Goal: Information Seeking & Learning: Learn about a topic

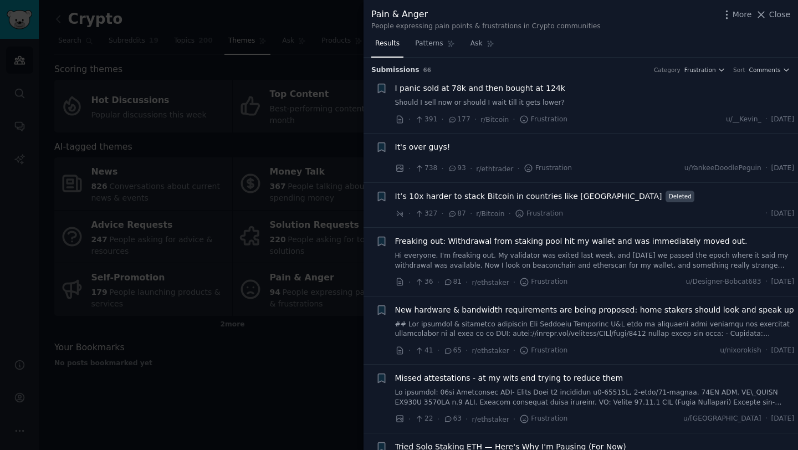
click at [324, 33] on div at bounding box center [399, 225] width 798 height 450
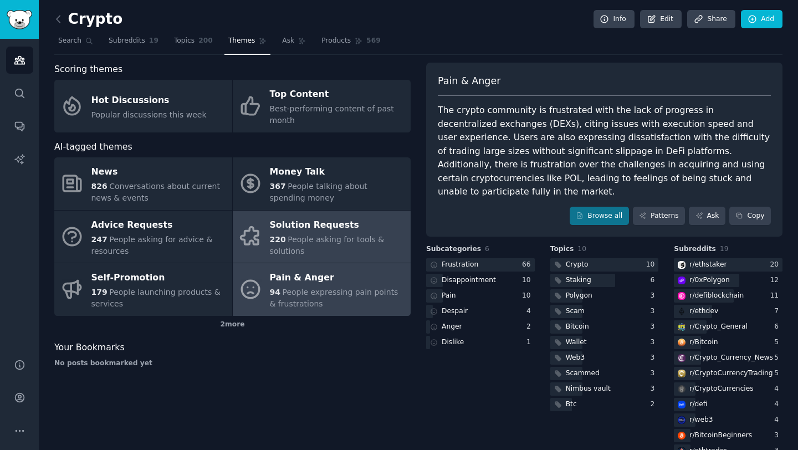
click at [330, 253] on div "220 People asking for tools & solutions" at bounding box center [337, 245] width 135 height 23
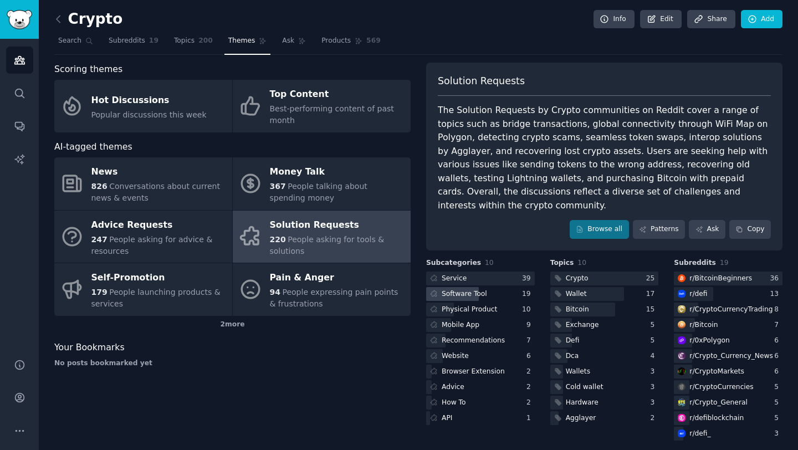
click at [472, 289] on div "Software Tool" at bounding box center [464, 294] width 45 height 10
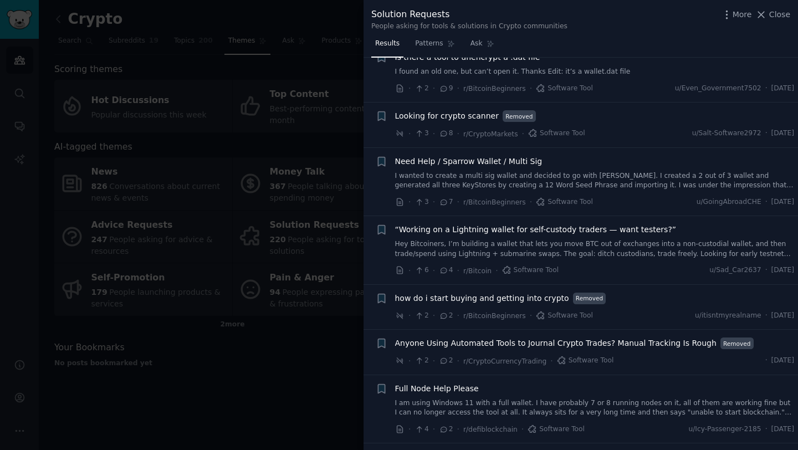
scroll to position [263, 0]
click at [288, 58] on div at bounding box center [399, 225] width 798 height 450
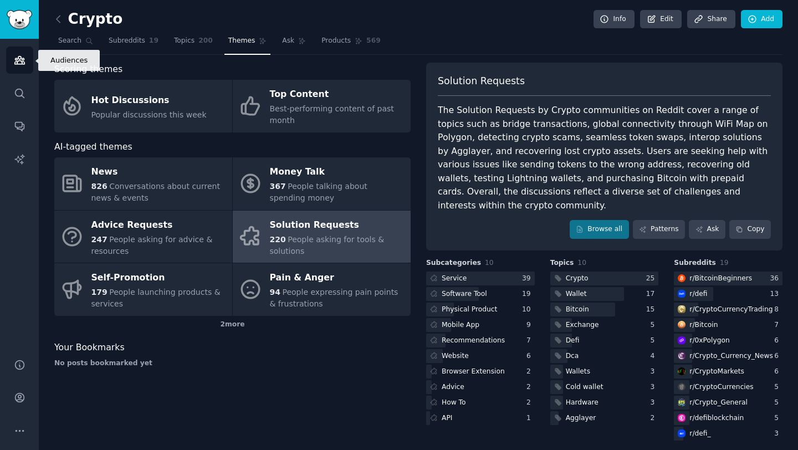
click at [22, 50] on link "Audiences" at bounding box center [19, 60] width 27 height 27
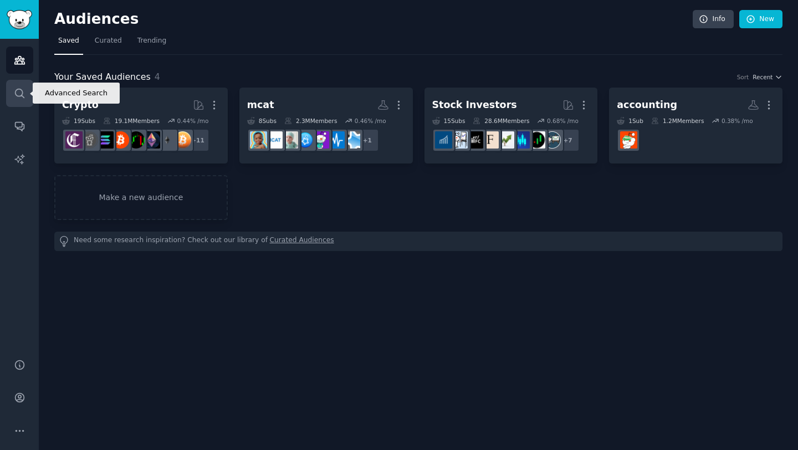
click at [19, 93] on icon "Sidebar" at bounding box center [20, 94] width 12 height 12
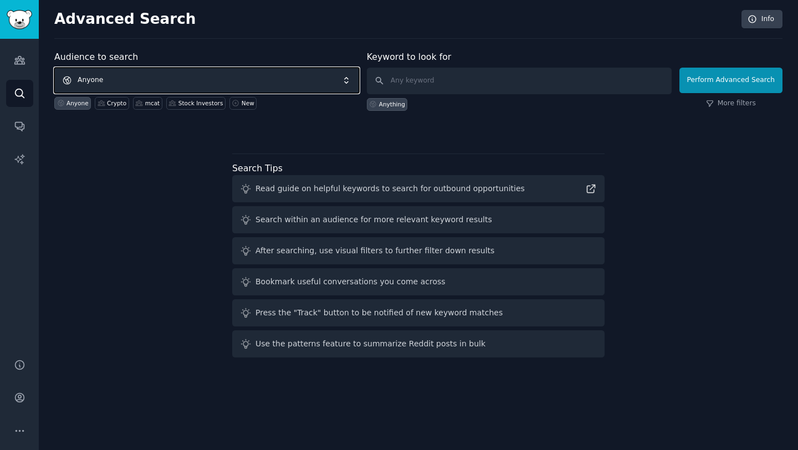
click at [179, 82] on span "Anyone" at bounding box center [206, 80] width 305 height 25
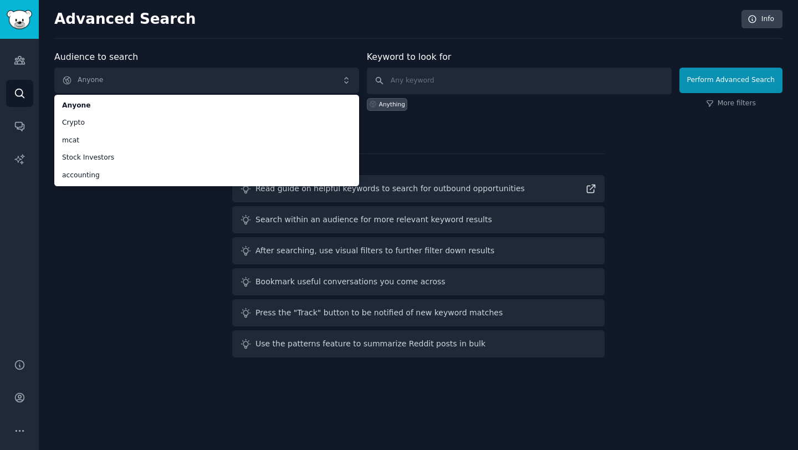
click at [167, 296] on div "Audience to search Anyone Anyone Crypto mcat Stock Investors accounting Anyone …" at bounding box center [418, 205] width 728 height 311
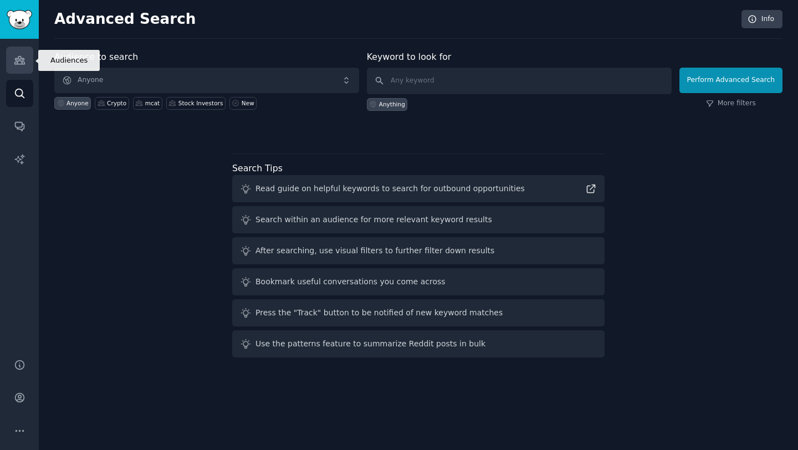
click at [24, 70] on link "Audiences" at bounding box center [19, 60] width 27 height 27
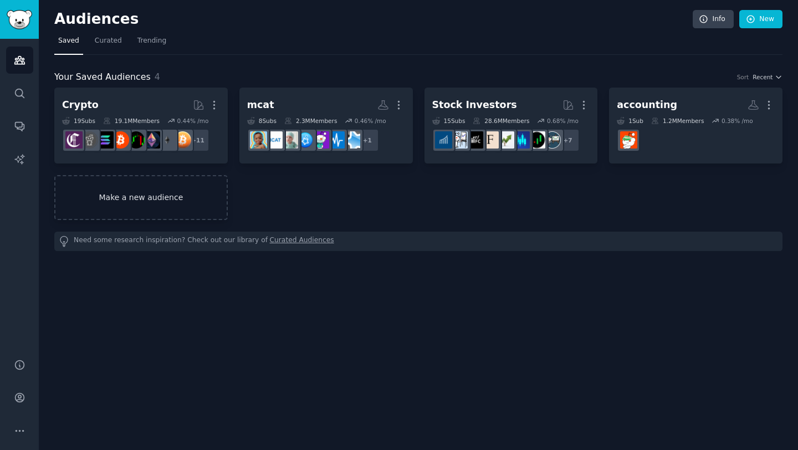
click at [155, 211] on link "Make a new audience" at bounding box center [140, 197] width 173 height 45
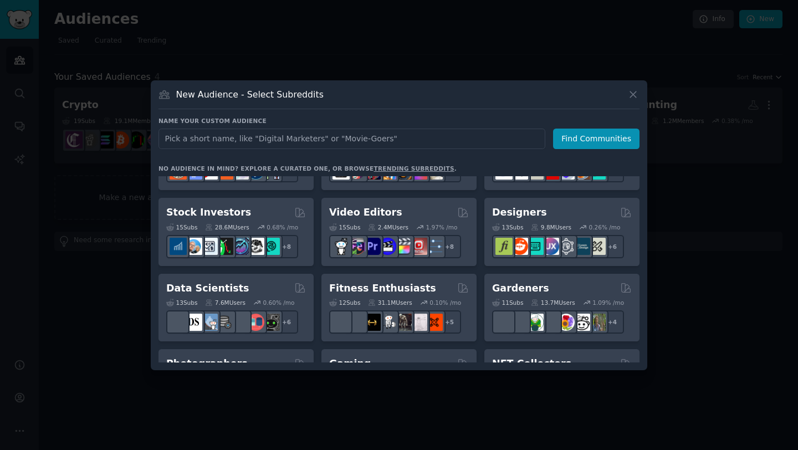
scroll to position [207, 0]
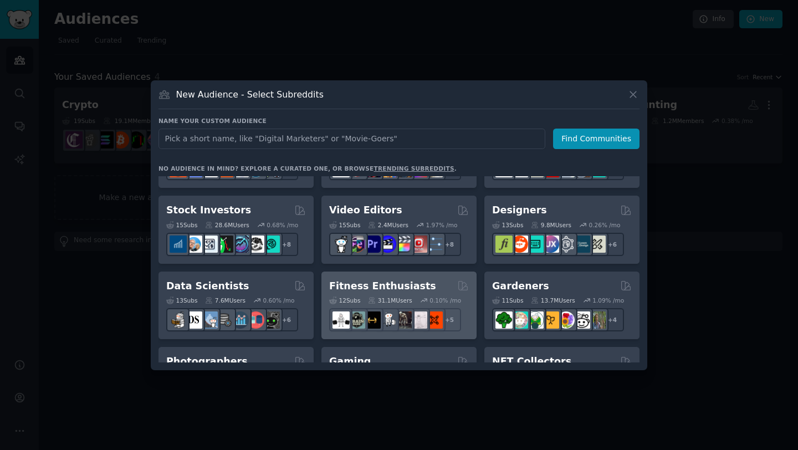
click at [357, 294] on div "12 Sub s 31.1M Users 0.10 % /mo + 5" at bounding box center [399, 312] width 140 height 39
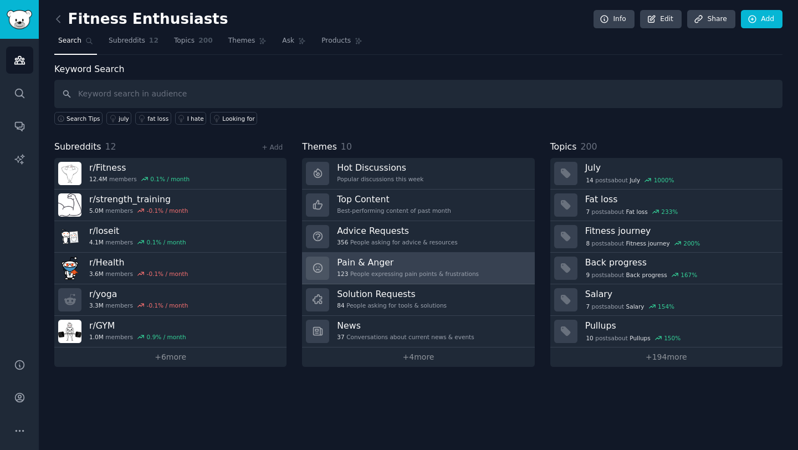
click at [442, 273] on div "123 People expressing pain points & frustrations" at bounding box center [408, 274] width 142 height 8
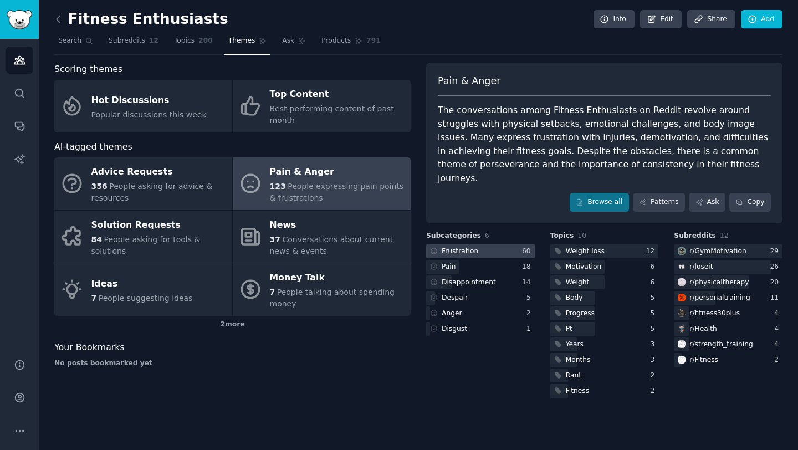
click at [492, 244] on div at bounding box center [480, 251] width 109 height 14
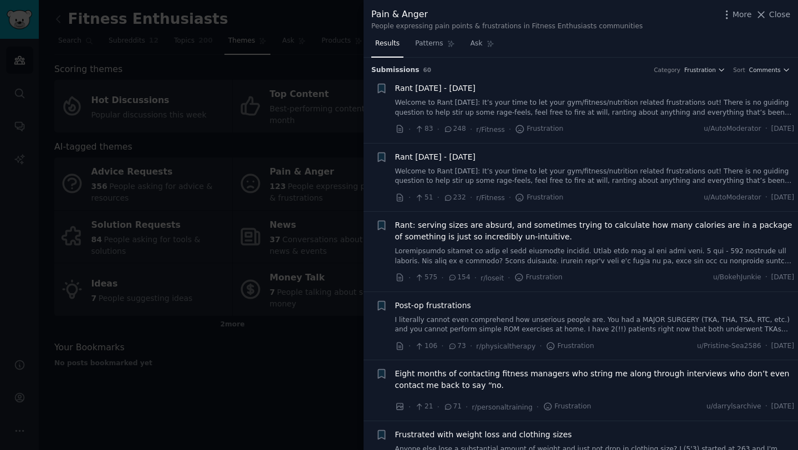
click at [320, 327] on div at bounding box center [399, 225] width 798 height 450
click at [779, 11] on span "Close" at bounding box center [779, 15] width 21 height 12
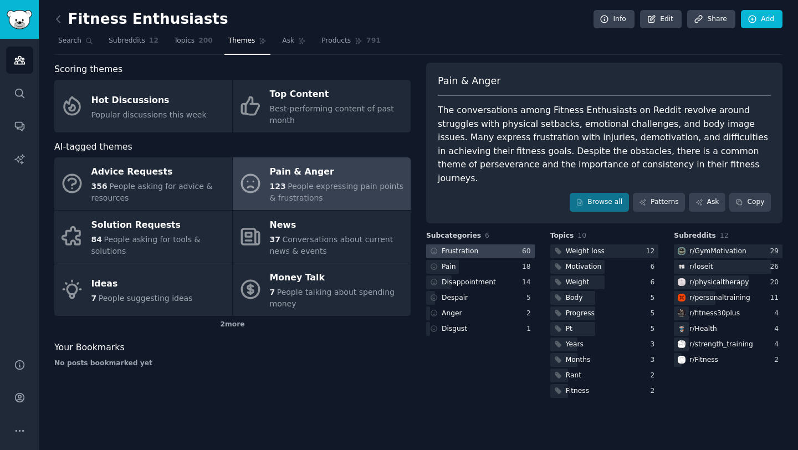
click at [490, 244] on div at bounding box center [480, 251] width 109 height 14
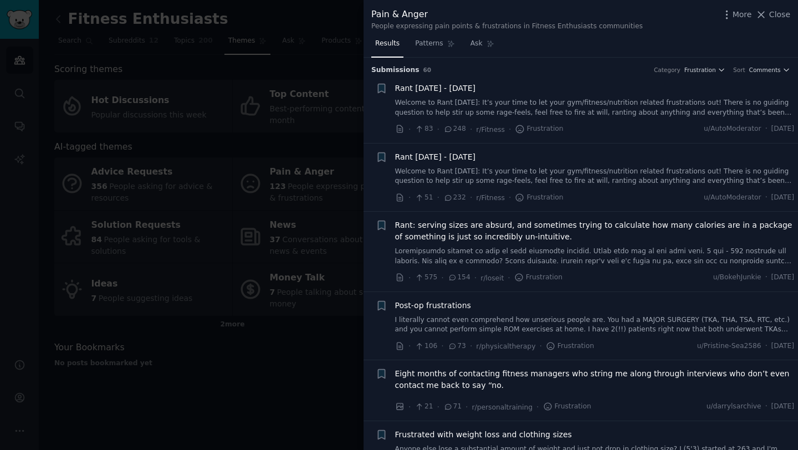
click at [296, 346] on div at bounding box center [399, 225] width 798 height 450
click at [776, 15] on span "Close" at bounding box center [779, 15] width 21 height 12
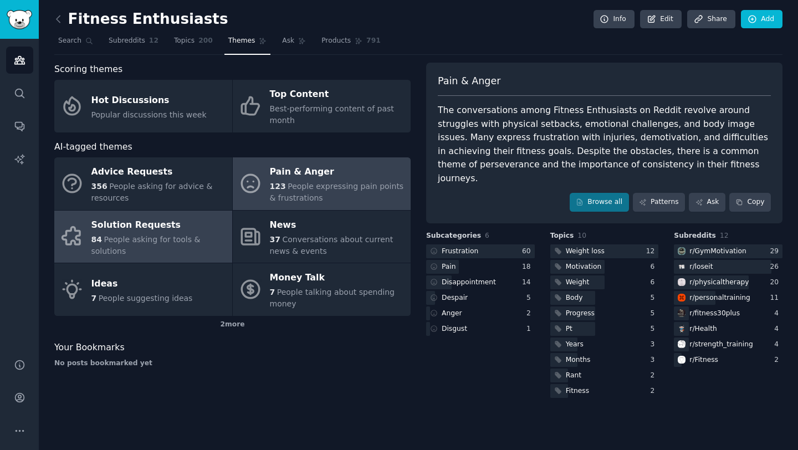
click at [204, 248] on div "84 People asking for tools & solutions" at bounding box center [158, 245] width 135 height 23
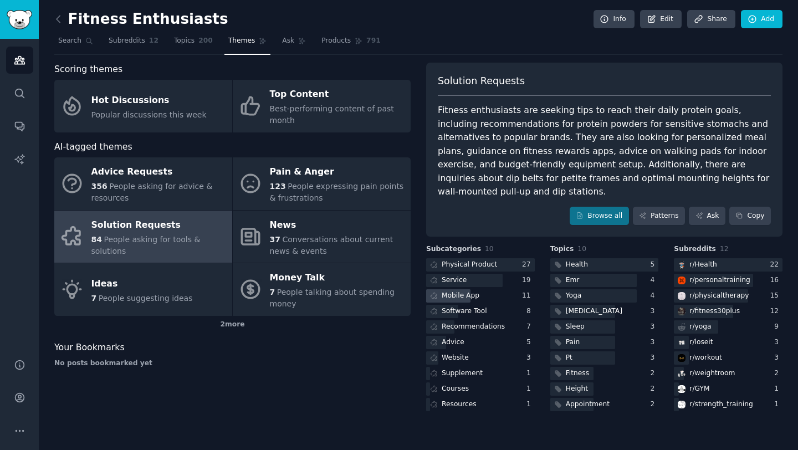
click at [477, 291] on div "Mobile App" at bounding box center [461, 296] width 38 height 10
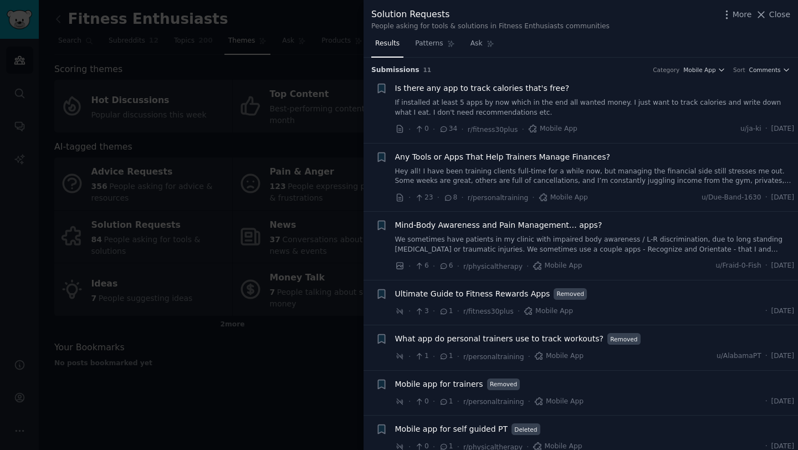
click at [583, 157] on span "Any Tools or Apps That Help Trainers Manage Finances?" at bounding box center [502, 157] width 215 height 12
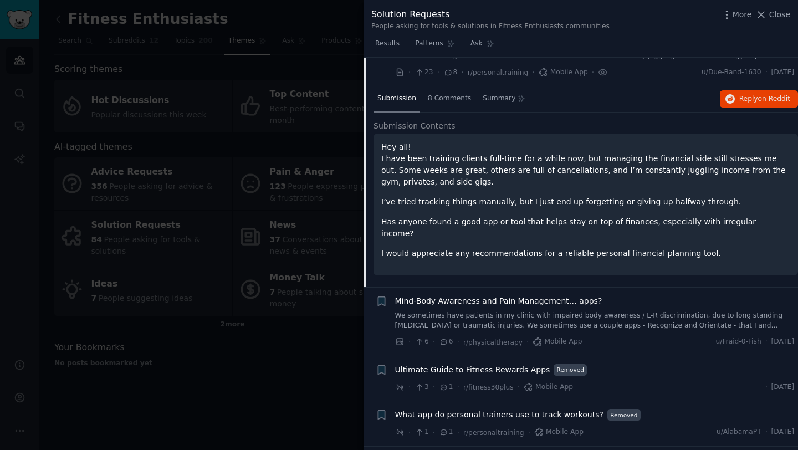
scroll to position [126, 0]
click at [443, 94] on span "8 Comments" at bounding box center [449, 98] width 43 height 10
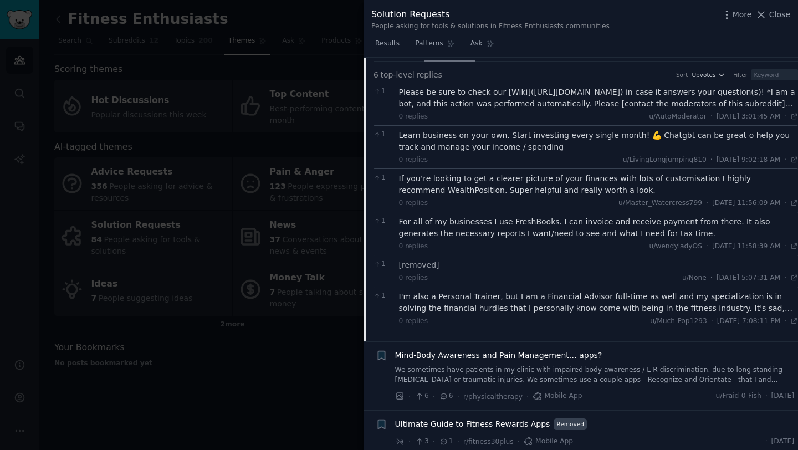
scroll to position [186, 0]
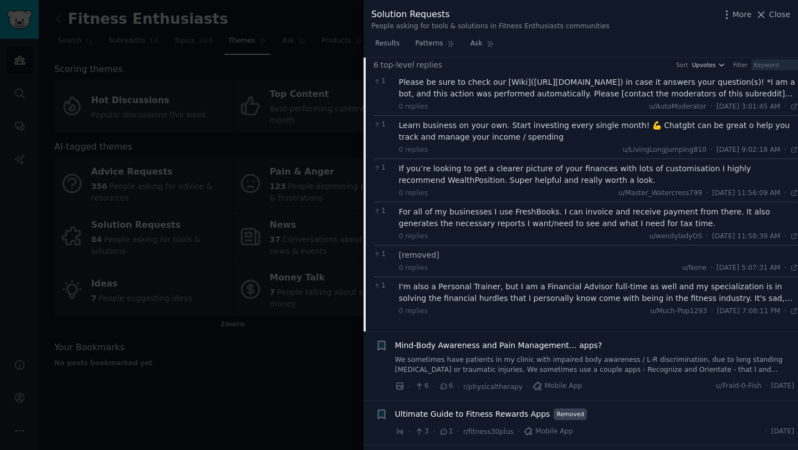
click at [287, 418] on div at bounding box center [399, 225] width 798 height 450
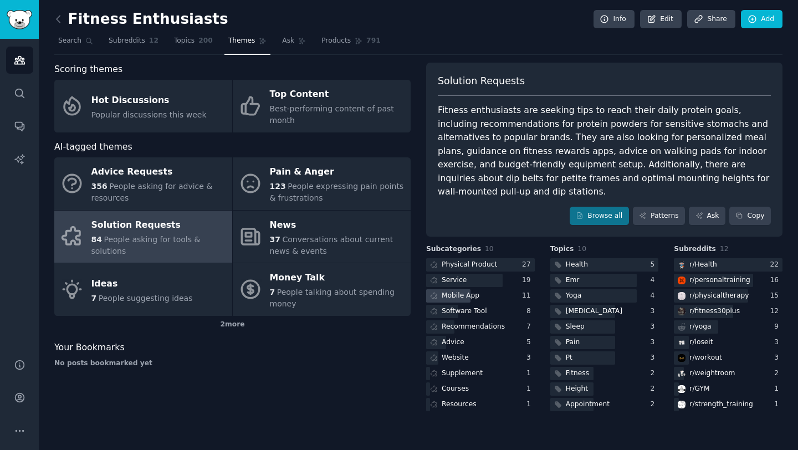
click at [475, 291] on div "Mobile App" at bounding box center [461, 296] width 38 height 10
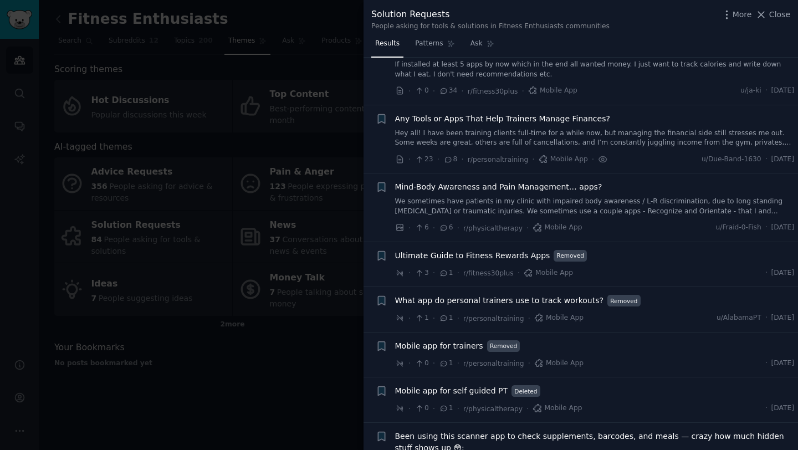
scroll to position [44, 0]
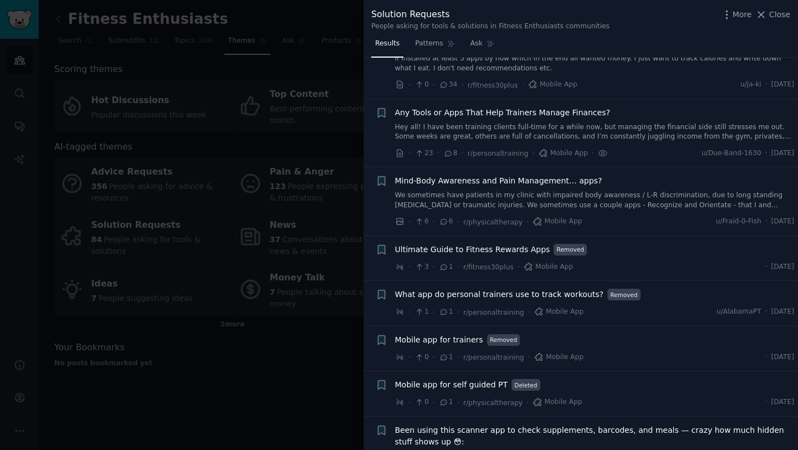
click at [513, 296] on span "What app do personal trainers use to track workouts?" at bounding box center [499, 295] width 208 height 12
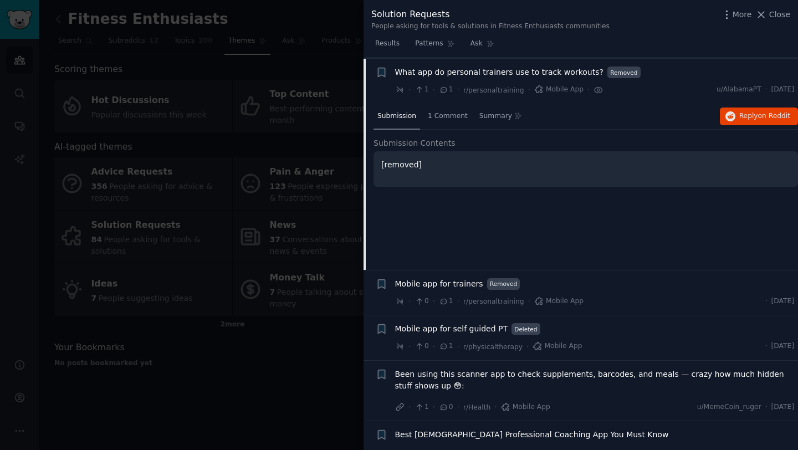
scroll to position [268, 0]
click at [442, 112] on span "1 Comment" at bounding box center [448, 115] width 40 height 10
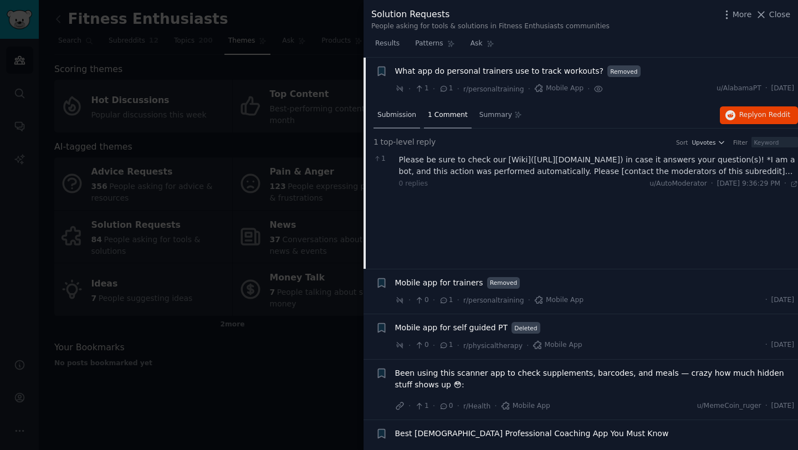
click at [401, 114] on span "Submission" at bounding box center [396, 115] width 39 height 10
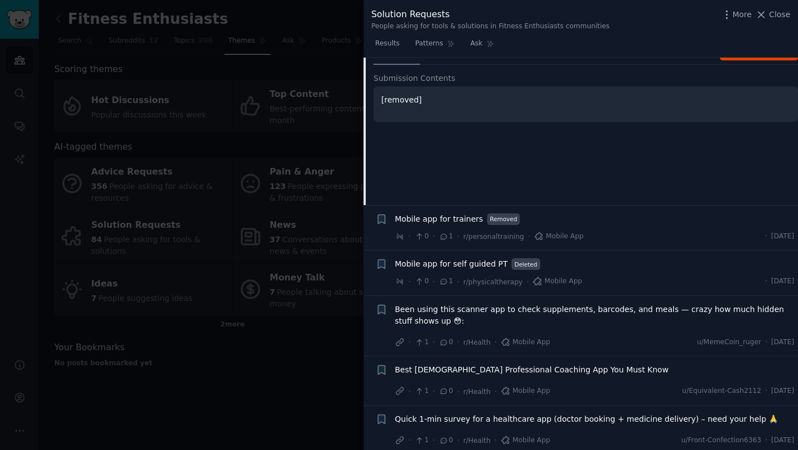
scroll to position [385, 0]
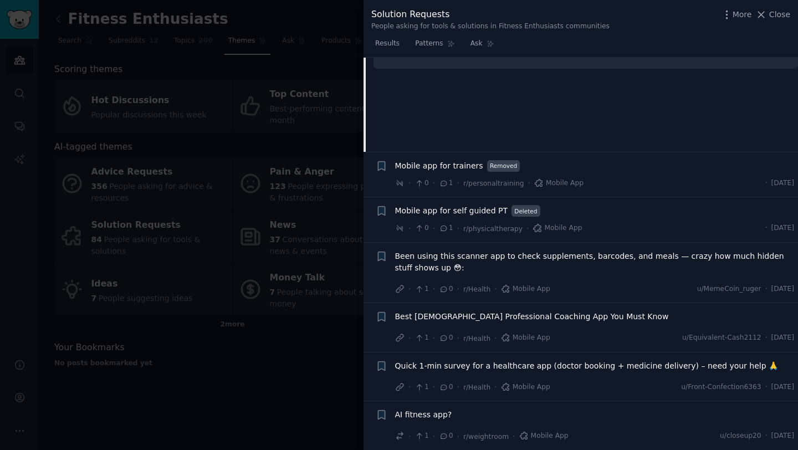
click at [451, 211] on span "Mobile app for self guided PT" at bounding box center [451, 211] width 113 height 12
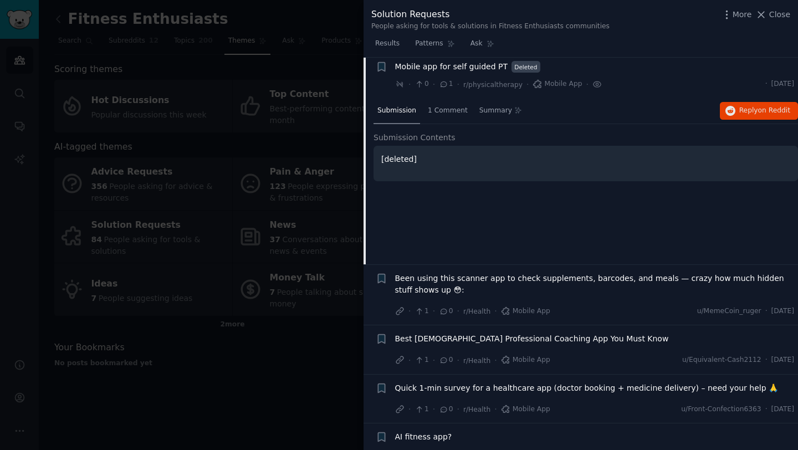
scroll to position [358, 0]
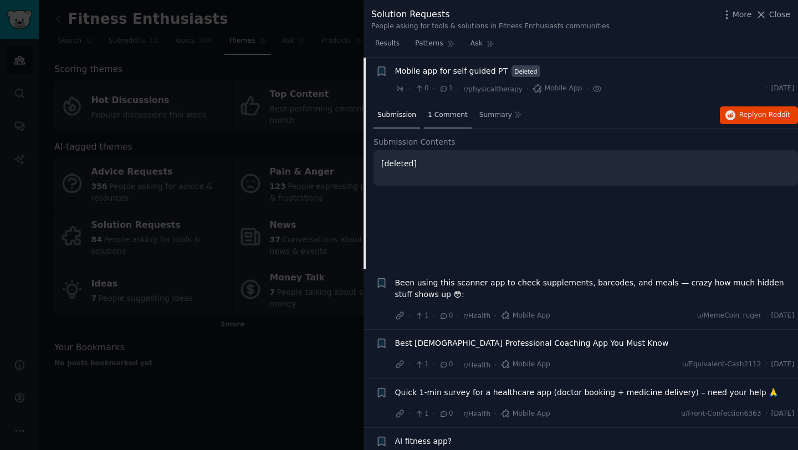
click at [450, 118] on span "1 Comment" at bounding box center [448, 115] width 40 height 10
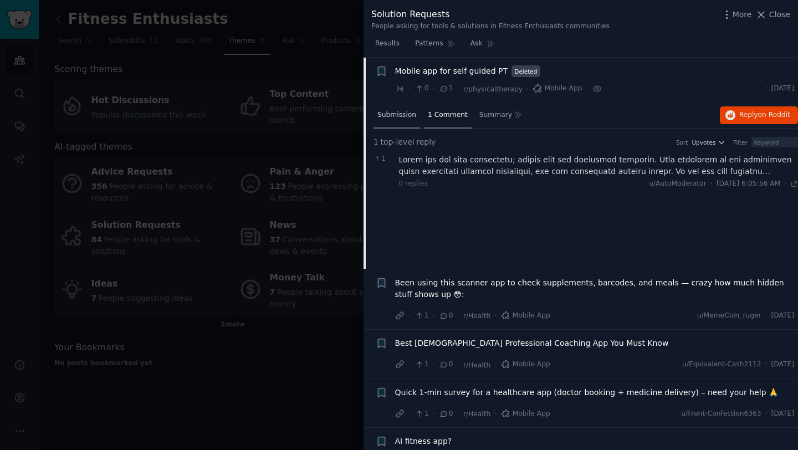
click at [397, 117] on span "Submission" at bounding box center [396, 115] width 39 height 10
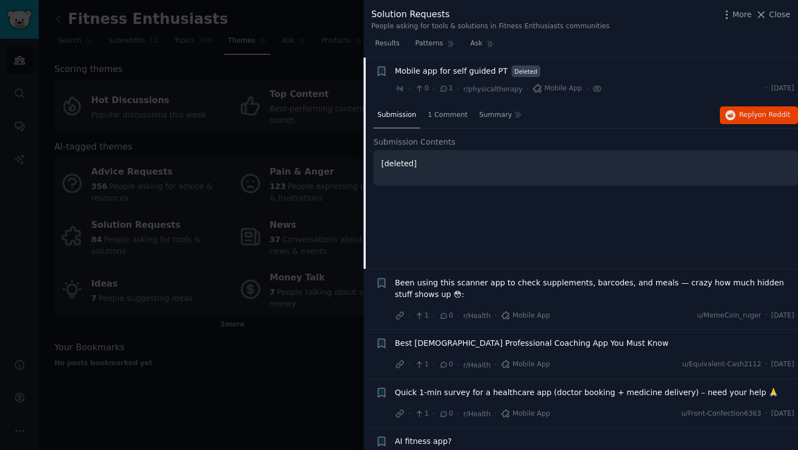
scroll to position [385, 0]
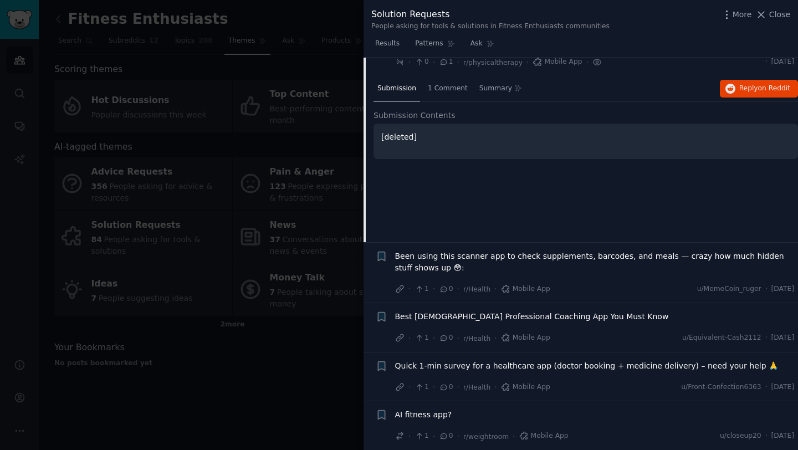
click at [306, 375] on div at bounding box center [399, 225] width 798 height 450
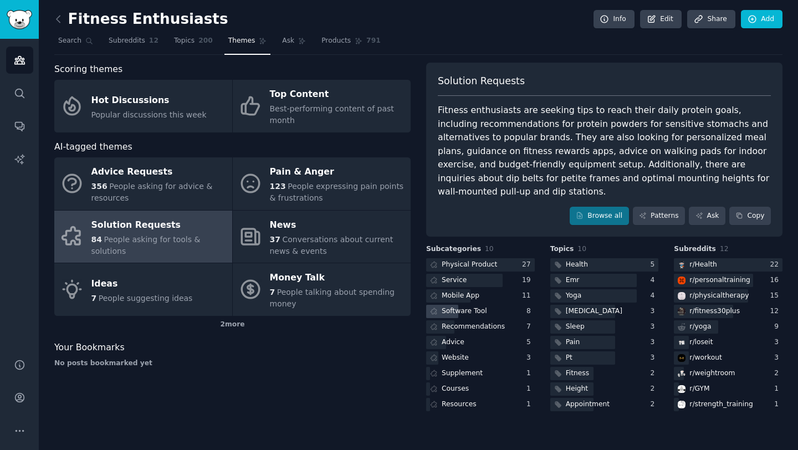
click at [453, 306] on div "Software Tool" at bounding box center [464, 311] width 45 height 10
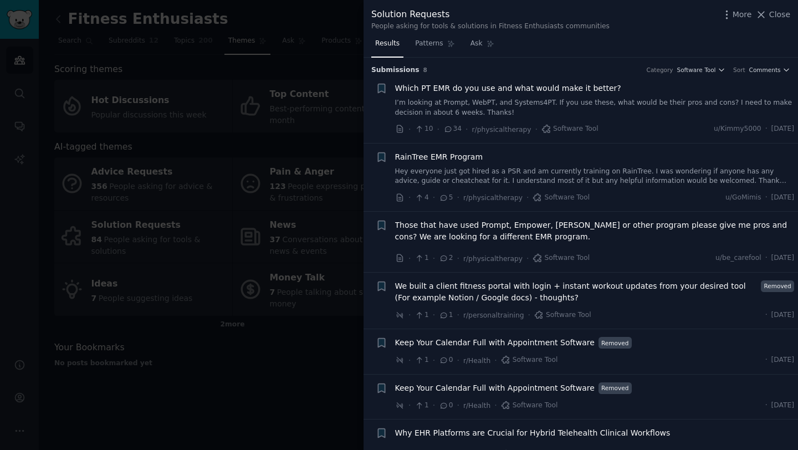
click at [267, 391] on div at bounding box center [399, 225] width 798 height 450
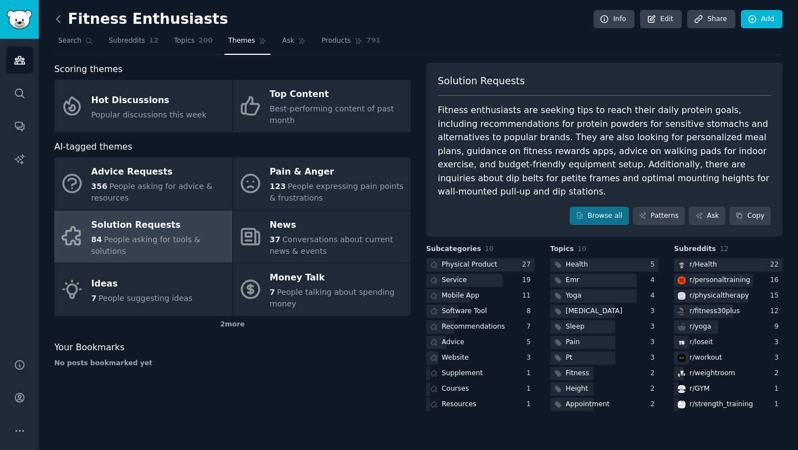
click at [62, 22] on icon at bounding box center [59, 19] width 12 height 12
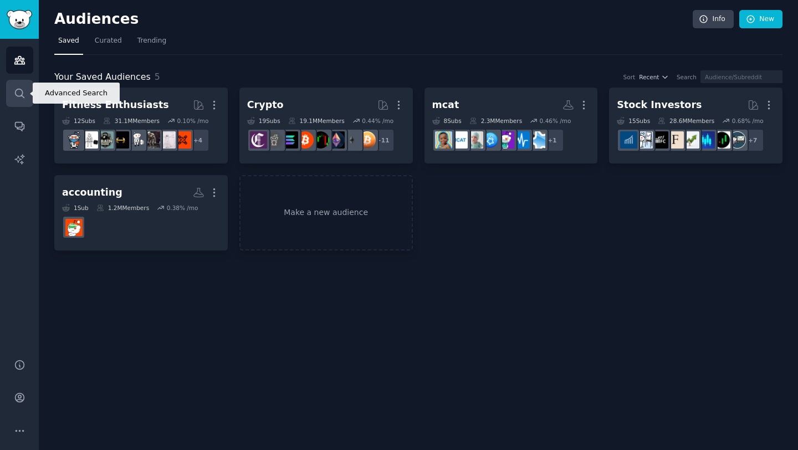
click at [21, 84] on link "Search" at bounding box center [19, 93] width 27 height 27
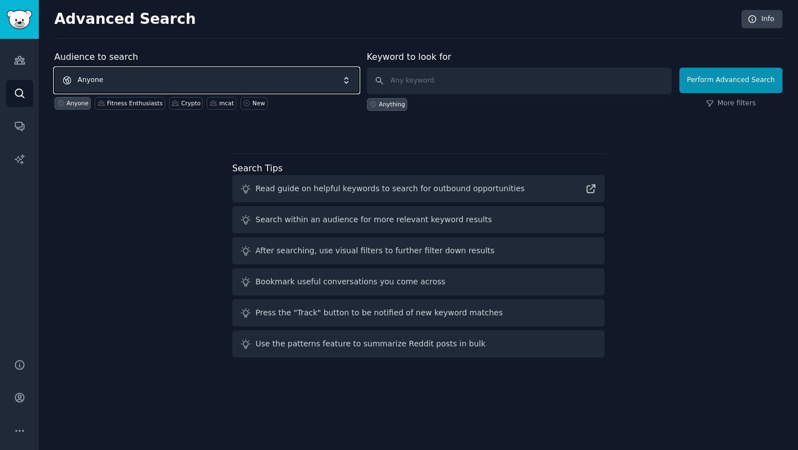
click at [158, 79] on span "Anyone" at bounding box center [206, 80] width 305 height 25
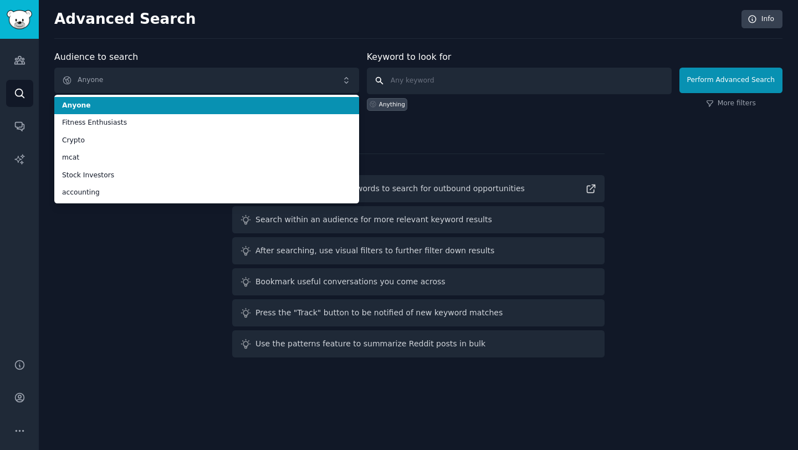
click at [451, 86] on input "text" at bounding box center [519, 81] width 305 height 27
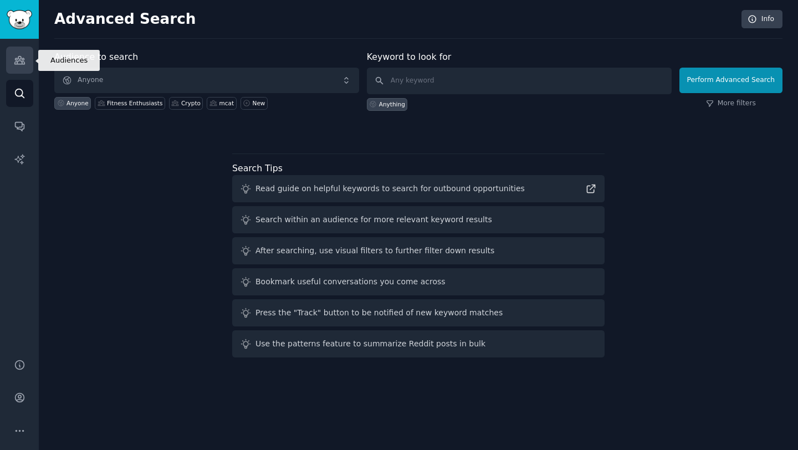
click at [25, 71] on link "Audiences" at bounding box center [19, 60] width 27 height 27
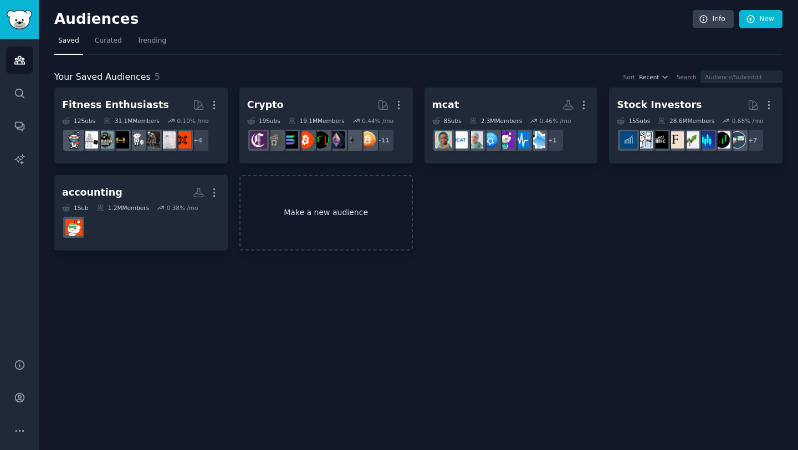
click at [316, 210] on link "Make a new audience" at bounding box center [325, 213] width 173 height 76
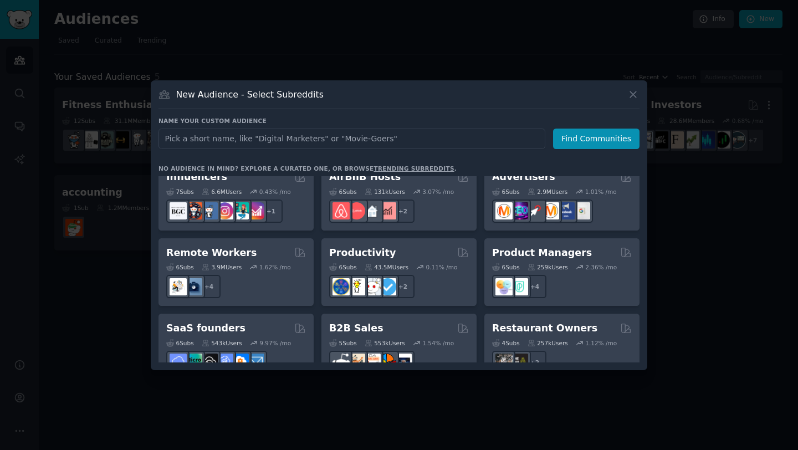
scroll to position [732, 0]
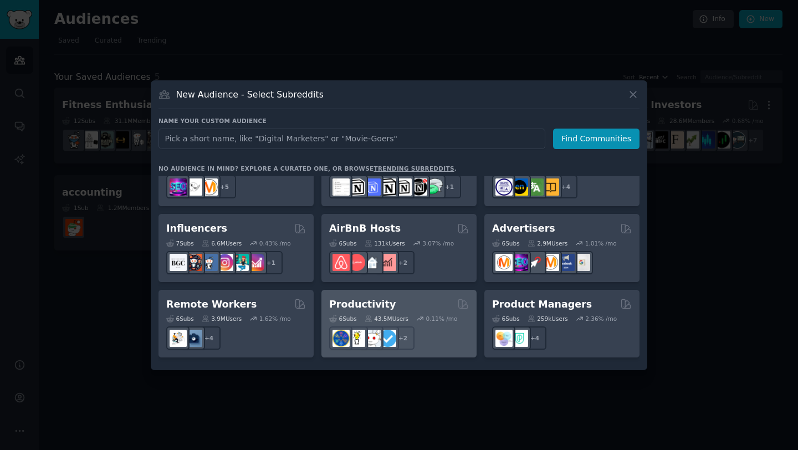
click at [392, 298] on div "Productivity" at bounding box center [399, 305] width 140 height 14
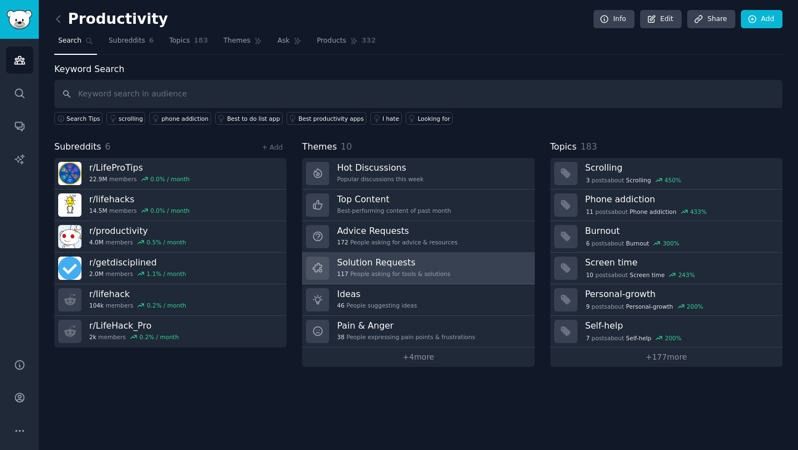
click at [464, 273] on link "Solution Requests 117 People asking for tools & solutions" at bounding box center [418, 269] width 232 height 32
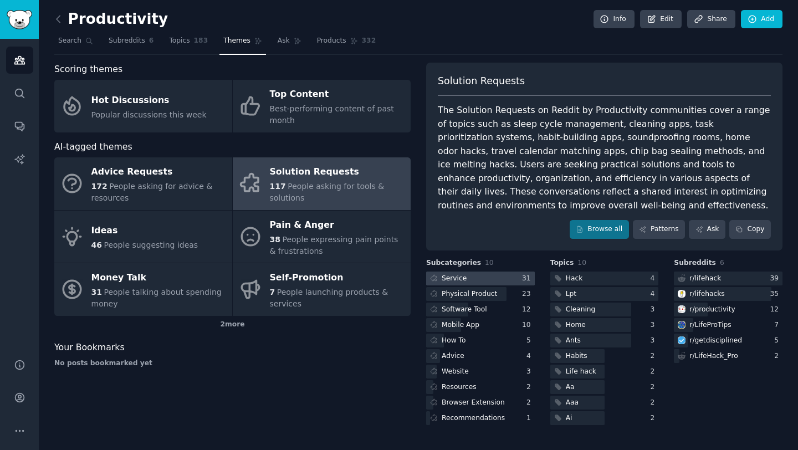
click at [462, 279] on div "Service" at bounding box center [454, 279] width 25 height 10
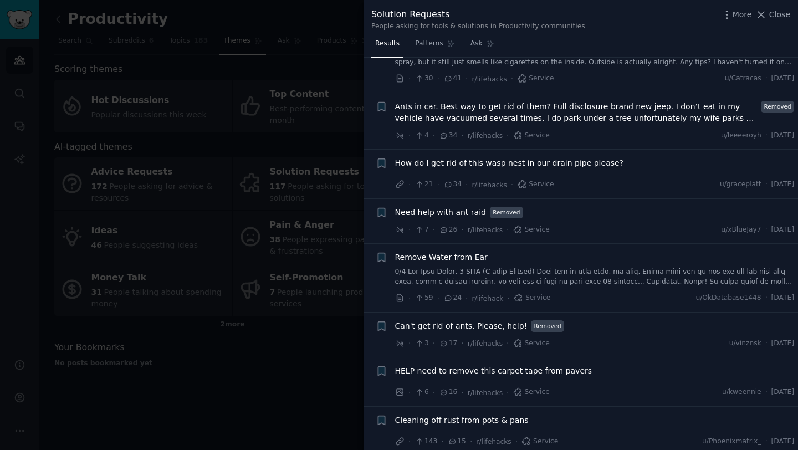
scroll to position [490, 0]
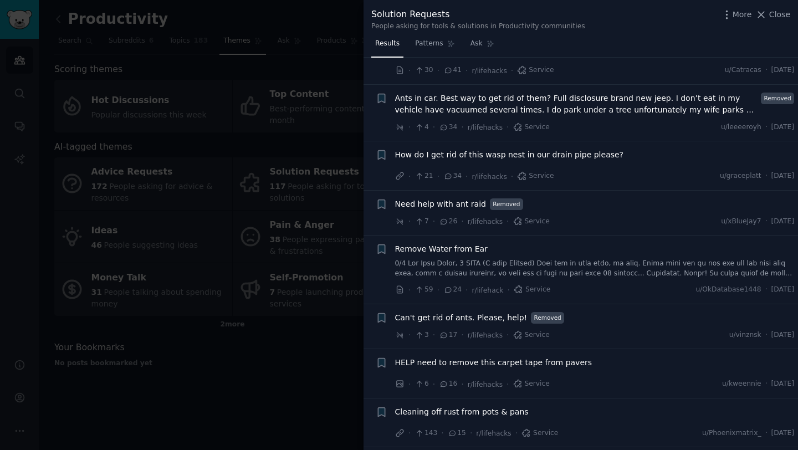
click at [318, 398] on div at bounding box center [399, 225] width 798 height 450
click at [768, 12] on div "Solution Requests People asking for tools & solutions in Productivity communiti…" at bounding box center [580, 225] width 434 height 450
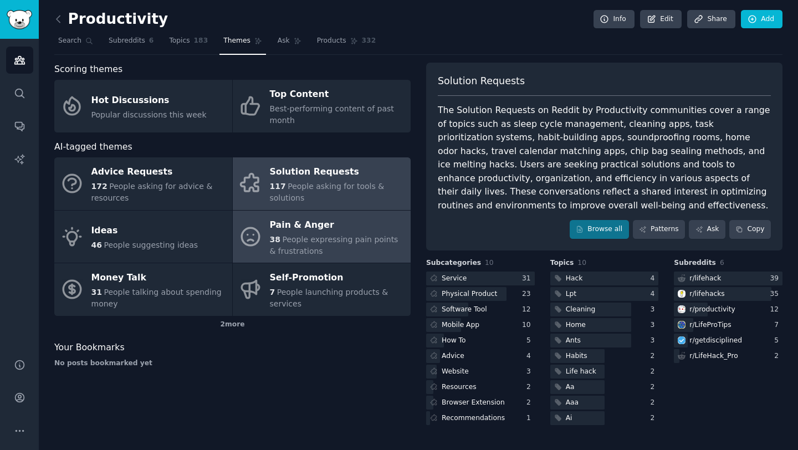
click at [330, 242] on span "People expressing pain points & frustrations" at bounding box center [334, 245] width 129 height 21
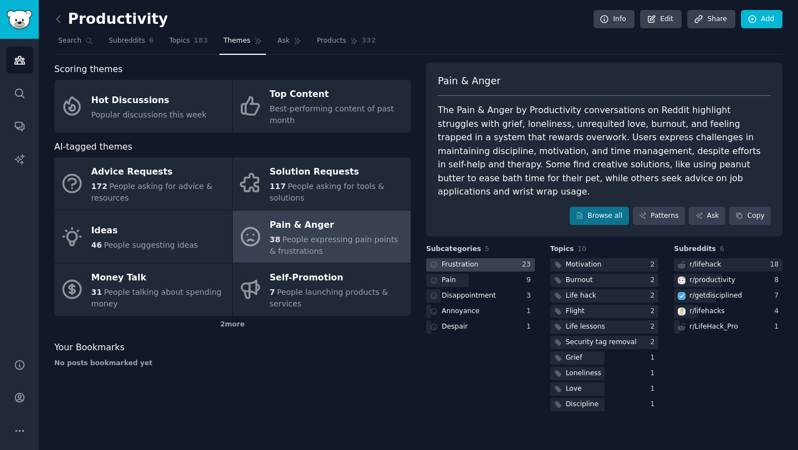
click at [490, 258] on div at bounding box center [480, 265] width 109 height 14
